Goal: Navigation & Orientation: Find specific page/section

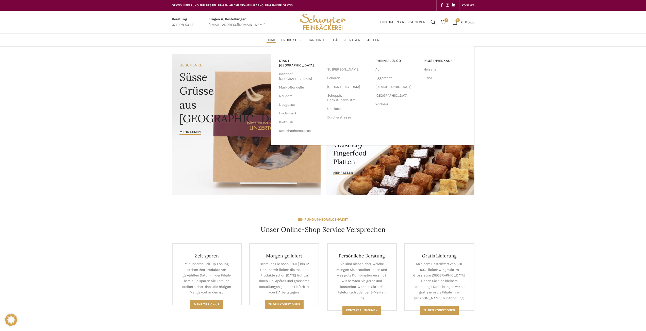
click at [314, 46] on div "Stadt St. Gallen Bahnhof St. Gallen Markt-Rondelle Neudorf Neugasse Lindenpark …" at bounding box center [372, 95] width 203 height 99
click at [318, 39] on span "Standorte" at bounding box center [315, 40] width 19 height 5
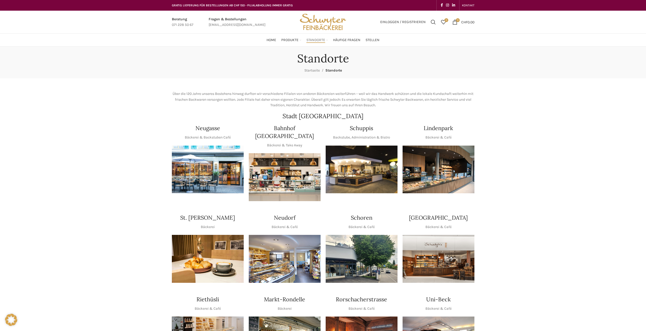
click at [364, 165] on img "1 / 1" at bounding box center [362, 170] width 72 height 48
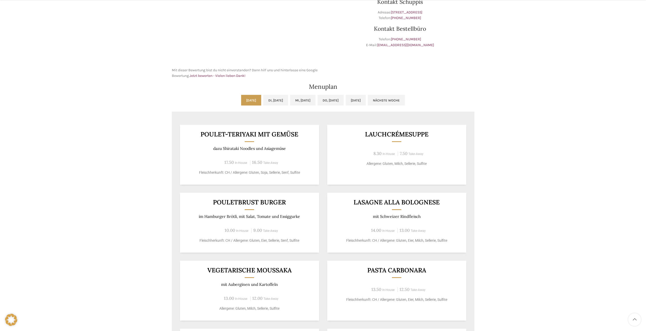
scroll to position [178, 0]
click at [397, 68] on div "Kontakt Schuppis Adresse: Schuppisstrasse 17, 9016 St. Gallen Telefon: +41 71 2…" at bounding box center [400, 32] width 154 height 98
